Goal: Communication & Community: Share content

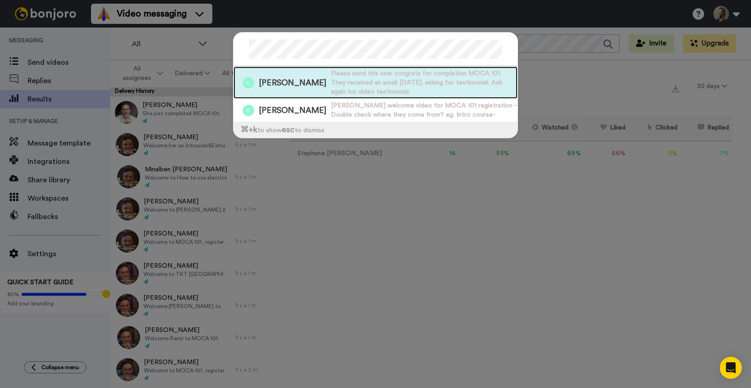
click at [331, 84] on span "Please send this user congrats for completion MOCA 101. They received an email …" at bounding box center [424, 83] width 187 height 28
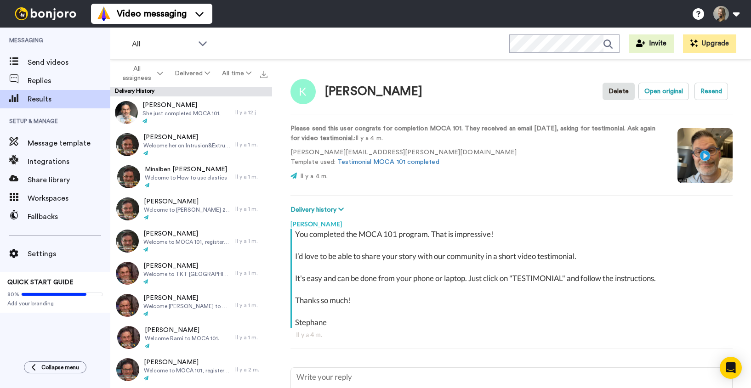
click at [572, 197] on div "Krystyna Cowan Delete Open original Resend Please send this user congrats for c…" at bounding box center [511, 226] width 479 height 333
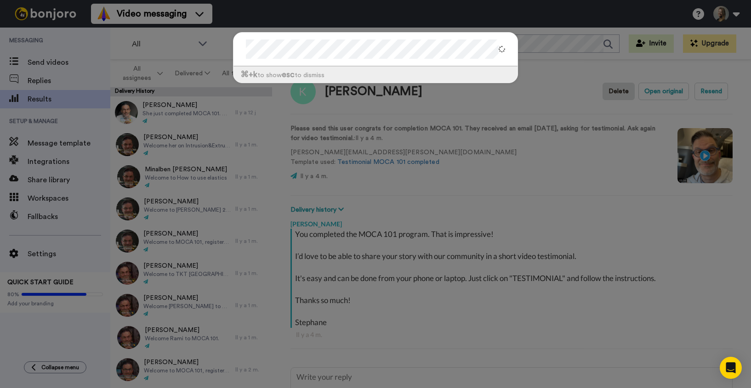
click at [531, 41] on div "⌘ +k to show esc to dismiss" at bounding box center [375, 194] width 751 height 388
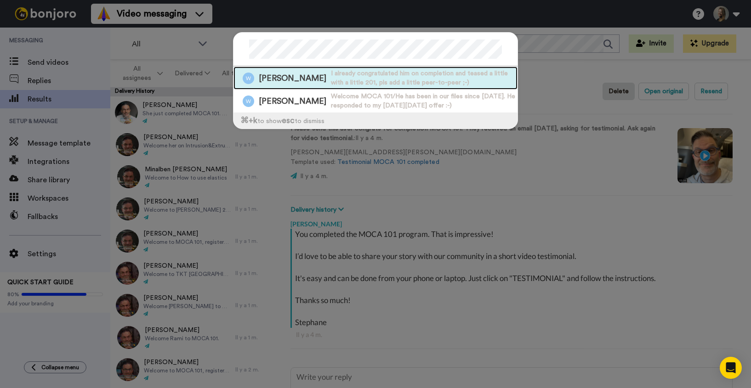
click at [385, 73] on span "I already congratulated him on completion and teased a little with a little 201…" at bounding box center [424, 78] width 187 height 18
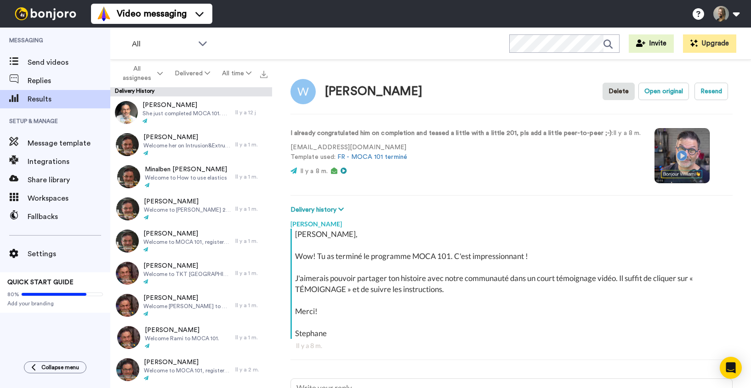
click at [682, 156] on video at bounding box center [681, 155] width 55 height 55
type textarea "x"
click at [76, 66] on span "Send videos" at bounding box center [69, 62] width 83 height 11
